Goal: Task Accomplishment & Management: Use online tool/utility

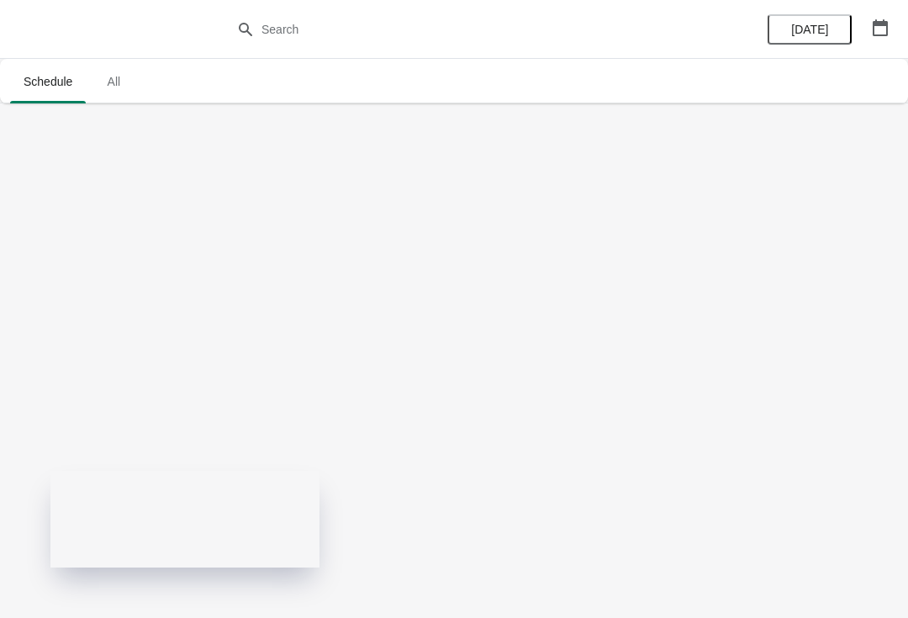
click at [810, 30] on span "[DATE]" at bounding box center [809, 29] width 37 height 13
click at [818, 24] on span "[DATE]" at bounding box center [809, 29] width 37 height 13
click at [885, 22] on icon "button" at bounding box center [879, 27] width 15 height 17
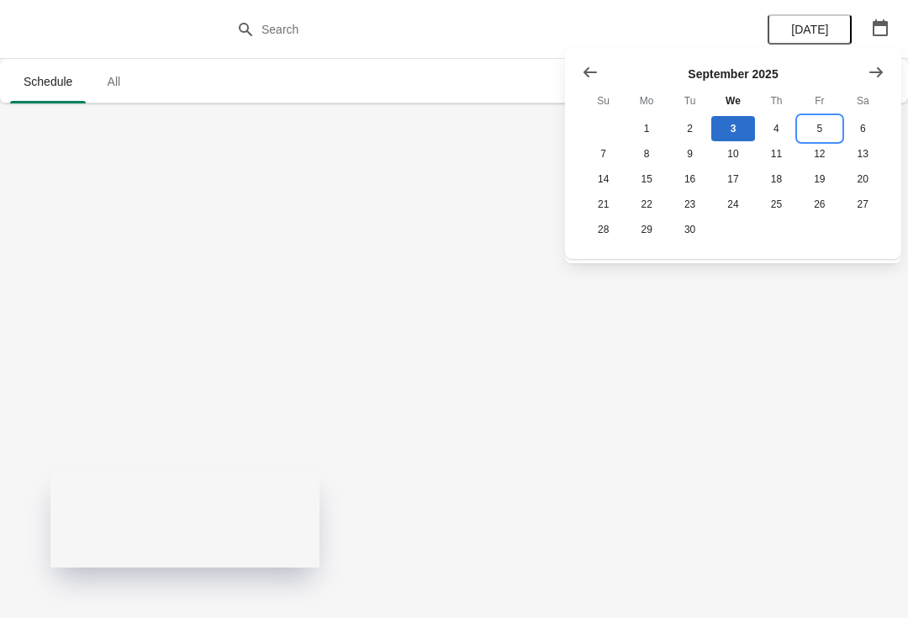
click at [822, 124] on button "5" at bounding box center [819, 128] width 43 height 25
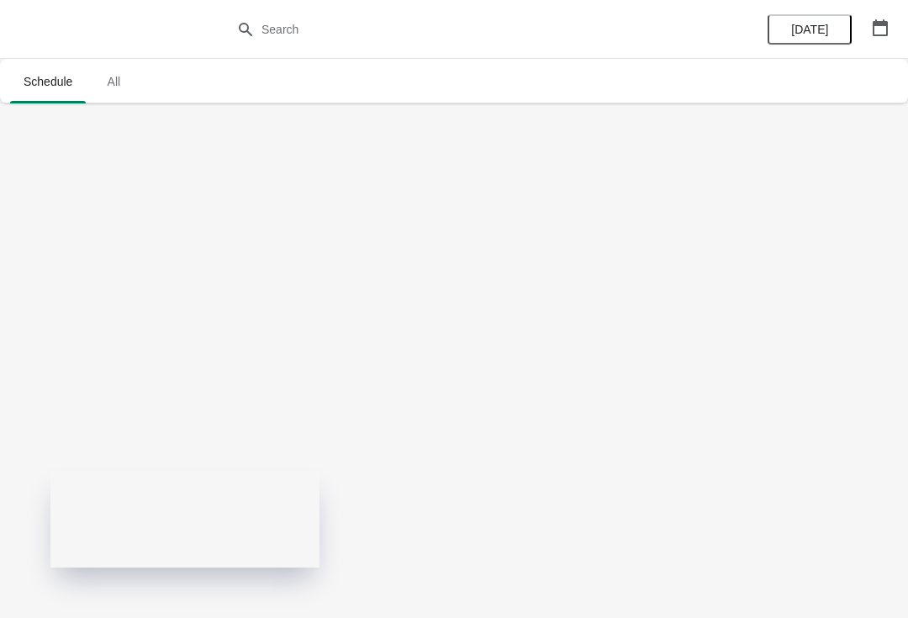
click at [886, 24] on icon "button" at bounding box center [879, 27] width 15 height 17
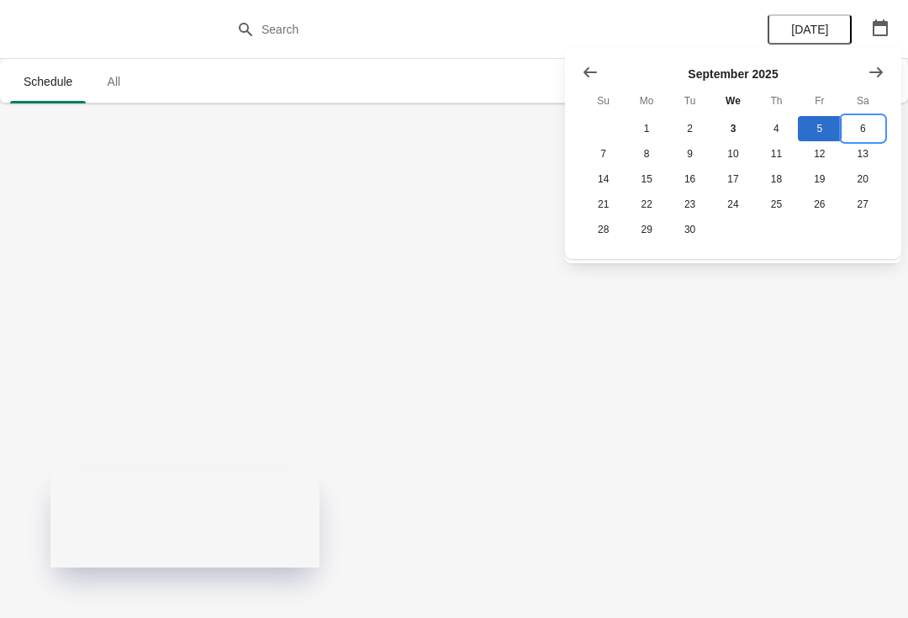
click at [861, 125] on button "6" at bounding box center [862, 128] width 43 height 25
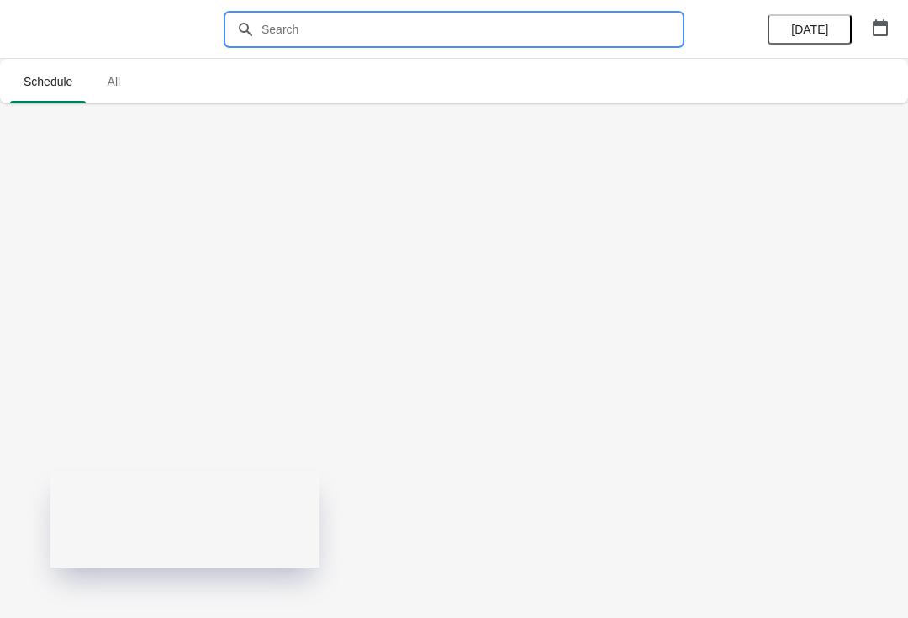
click at [635, 25] on input "text" at bounding box center [471, 29] width 420 height 30
type input "Kentish Fizz"
click at [846, 204] on body "Kentish Fizz Clear Schedule All Schedule All Today" at bounding box center [454, 309] width 908 height 618
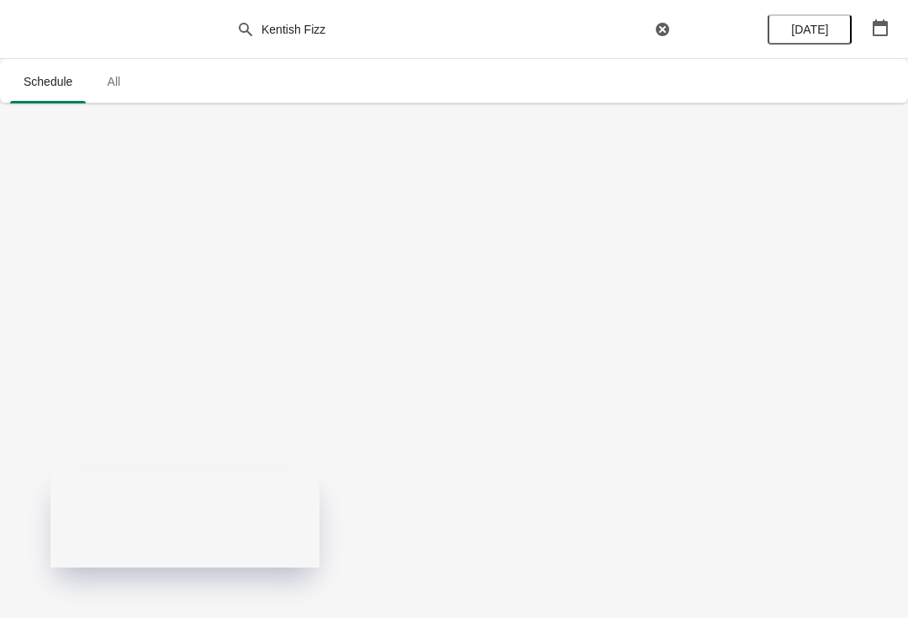
click at [118, 90] on span "All" at bounding box center [113, 81] width 42 height 30
click at [830, 29] on span "[DATE]" at bounding box center [809, 29] width 54 height 13
click at [872, 29] on icon "button" at bounding box center [879, 27] width 15 height 17
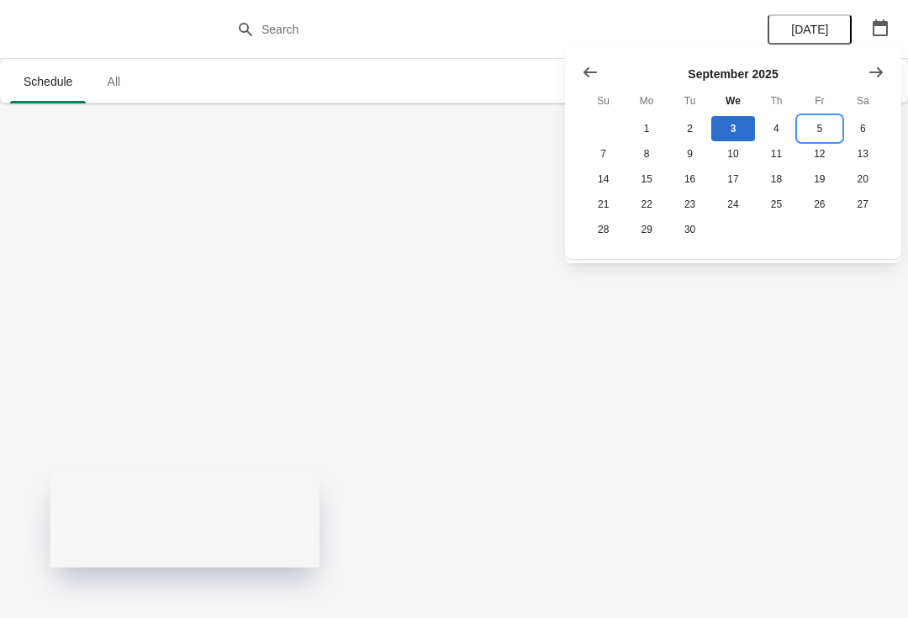
click at [823, 126] on button "5" at bounding box center [819, 128] width 43 height 25
